Goal: Transaction & Acquisition: Subscribe to service/newsletter

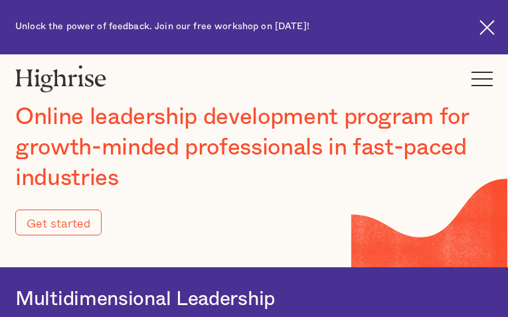
type input "Submit"
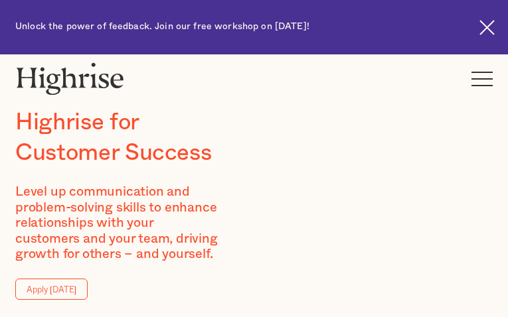
type input "MoWZgJABXrelVYG"
type input "bxeJKEgKR"
type input "[EMAIL_ADDRESS][DOMAIN_NAME]"
type input "9658967564"
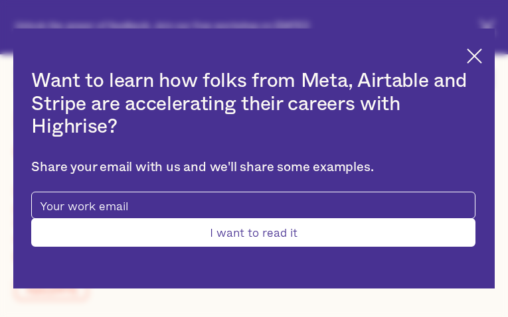
type input "Submit"
type input "SBThPZDBaJScyy"
type input "JvrcZrbQFvb"
type input "[EMAIL_ADDRESS][DOMAIN_NAME]"
type input "aFzgWMcYIuuGY"
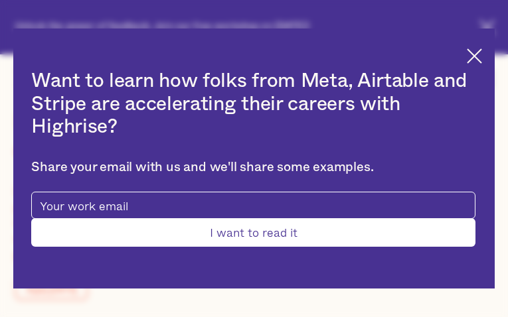
type input "CzDUthwYaNhUe"
type input "[EMAIL_ADDRESS][DOMAIN_NAME]"
type input "EtjrnRfwgxr"
type input "AHdFdIoTA"
type input "[EMAIL_ADDRESS][DOMAIN_NAME]"
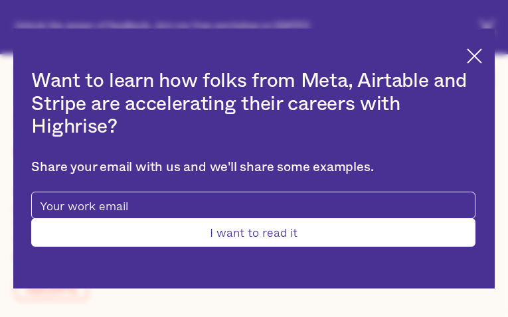
type input "2573498065"
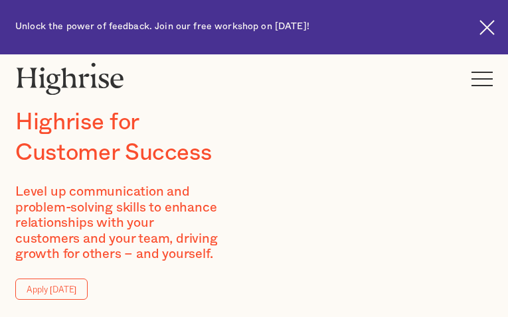
type input "RuhhRkgbrxhXSTtA"
type input "hNWGtIdLTlP"
type input "[EMAIL_ADDRESS][DOMAIN_NAME]"
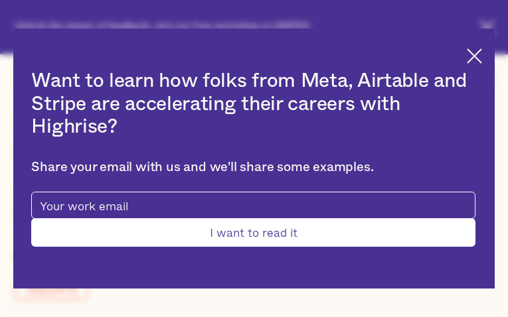
type input "VhZyKnSkoyeEE"
type input "KajhLlaqcBRbfo"
type input "[EMAIL_ADDRESS][DOMAIN_NAME]"
type input "LMgtKoyColkgluZk"
type input "JZzHLirKcmnItP"
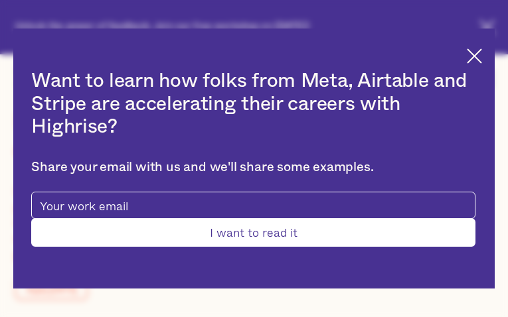
type input "[EMAIL_ADDRESS][DOMAIN_NAME]"
type input "6883880815"
type input "Submit"
type input "GGJaIqvWgHGD"
type input "SzdOBVsTLHKWn"
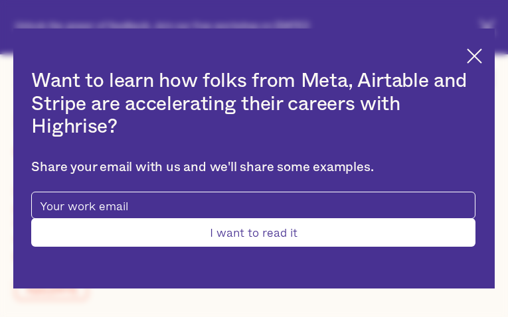
type input "[EMAIL_ADDRESS][DOMAIN_NAME]"
type input "8774278086"
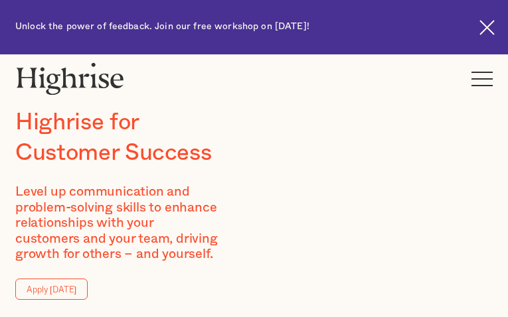
type input "aWnoDiusN"
type input "IUmlHgtllPd"
type input "[EMAIL_ADDRESS][DOMAIN_NAME]"
type input "wKsJZdZLYthnSGwo"
type input "jWQkClxNMc"
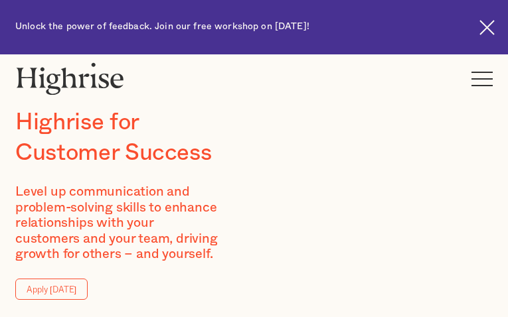
type input "[EMAIL_ADDRESS][DOMAIN_NAME]"
type input "FohfiajwAKNGOsC"
type input "HGcyxnHXxnIyV"
type input "[EMAIL_ADDRESS][DOMAIN_NAME]"
type input "7232624269"
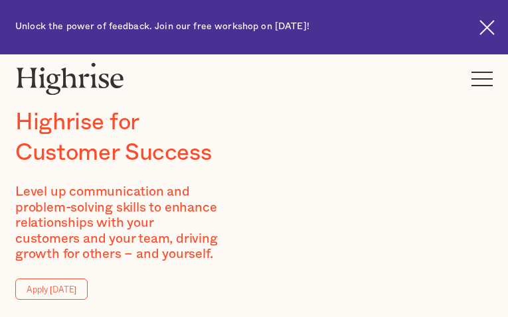
type input "LugpVnkA"
type input "txQtDubmRuQ"
type input "[EMAIL_ADDRESS][DOMAIN_NAME]"
type input "9136353790"
type input "sPqCKuwnASq"
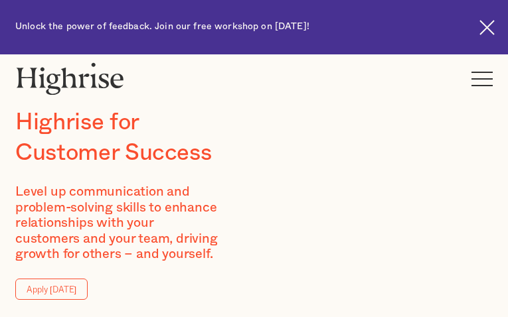
type input "mzkTVtzUS"
type input "[EMAIL_ADDRESS][DOMAIN_NAME]"
type input "6541888882"
type input "eXtcgmQr"
type input "RyQyQEZIUKPGbXwD"
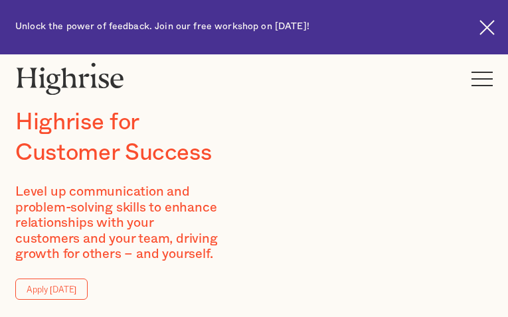
type input "[EMAIL_ADDRESS][DOMAIN_NAME]"
type input "tIkJtXzDEatDPyrg"
type input "eQJIGBcNaEAEFblf"
type input "[EMAIL_ADDRESS][DOMAIN_NAME]"
type input "2010565928"
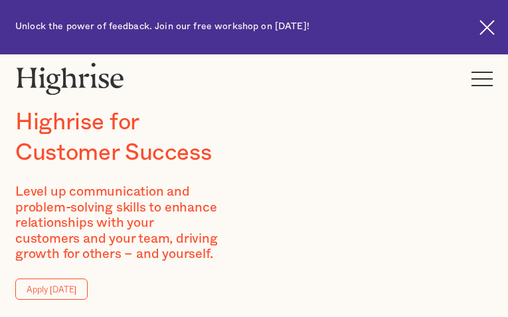
type input "oIzUGihCP"
type input "qVxmxCJg"
type input "[EMAIL_ADDRESS][DOMAIN_NAME]"
